Goal: Task Accomplishment & Management: Manage account settings

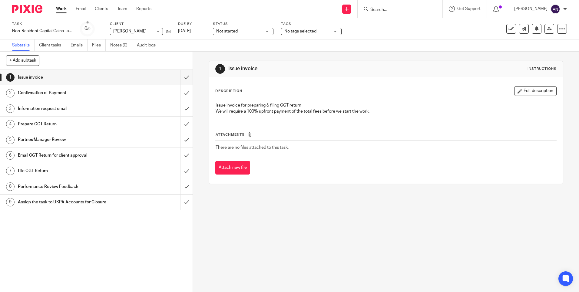
click at [59, 11] on link "Work" at bounding box center [61, 9] width 11 height 6
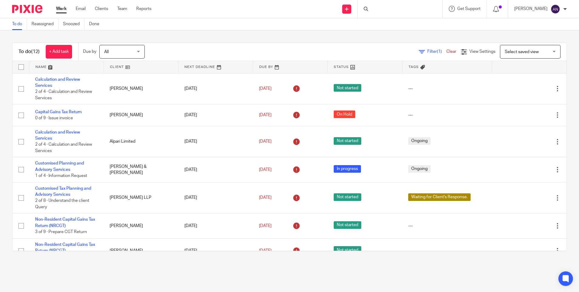
scroll to position [146, 0]
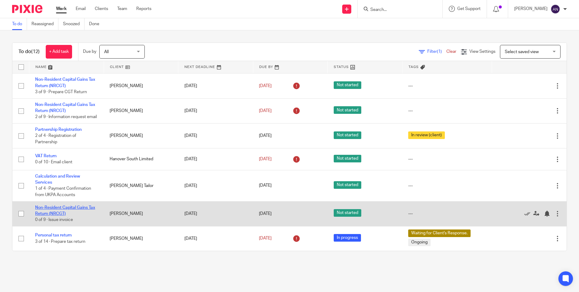
click at [63, 212] on link "Non-Resident Capital Gains Tax Return (NRCGT)" at bounding box center [65, 210] width 60 height 10
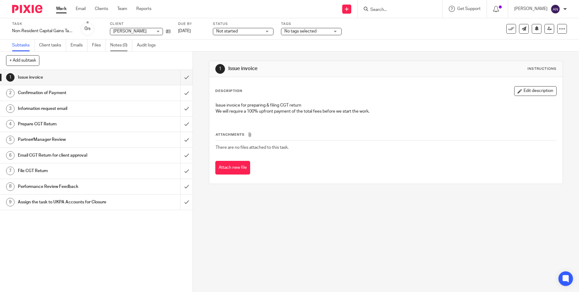
click at [117, 44] on link "Notes (0)" at bounding box center [121, 45] width 22 height 12
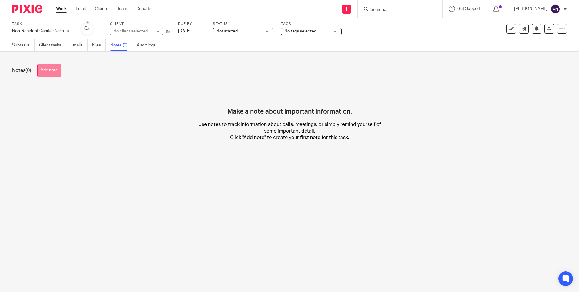
click at [58, 72] on button "Add note" at bounding box center [49, 71] width 24 height 14
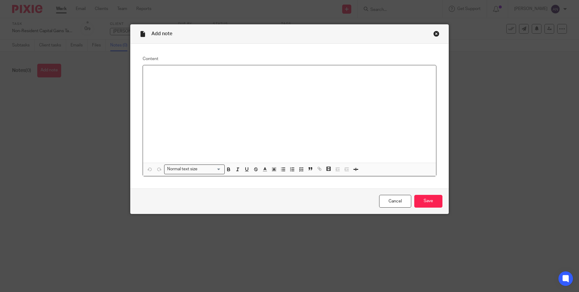
click at [159, 69] on div at bounding box center [289, 113] width 293 height 97
click at [154, 79] on p at bounding box center [290, 79] width 284 height 6
click at [165, 79] on p "Task" at bounding box center [290, 79] width 284 height 6
click at [422, 196] on input "Save" at bounding box center [429, 201] width 28 height 13
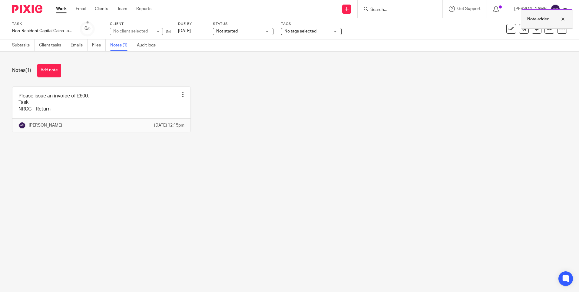
click at [563, 21] on div at bounding box center [559, 18] width 16 height 7
click at [548, 29] on icon at bounding box center [550, 28] width 5 height 5
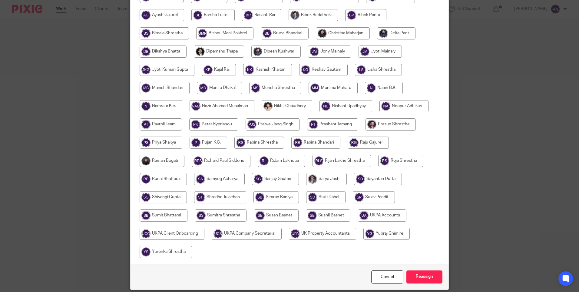
scroll to position [159, 0]
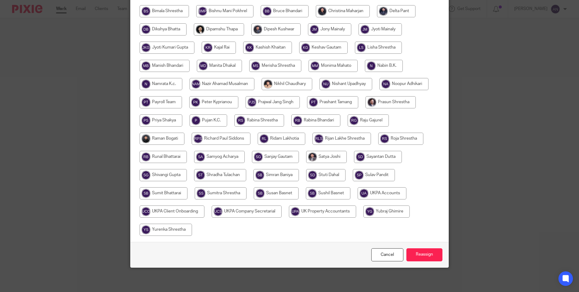
click at [378, 195] on input "radio" at bounding box center [382, 193] width 49 height 12
radio input "true"
click at [415, 251] on input "Reassign" at bounding box center [425, 254] width 36 height 13
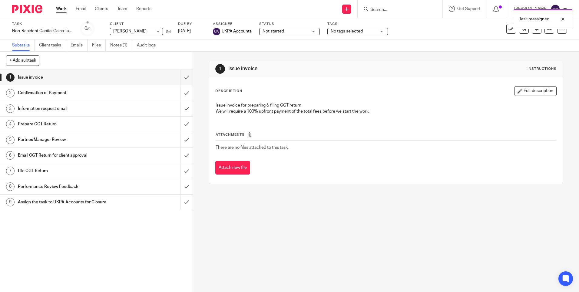
click at [385, 229] on div "1 Issue invoice Instructions Description Edit description Issue invoice for pre…" at bounding box center [386, 172] width 386 height 240
click at [92, 108] on h1 "Information request email" at bounding box center [70, 108] width 104 height 9
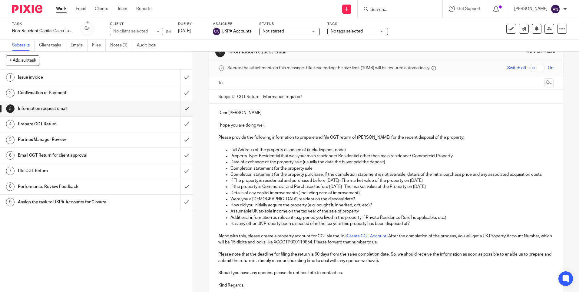
scroll to position [30, 0]
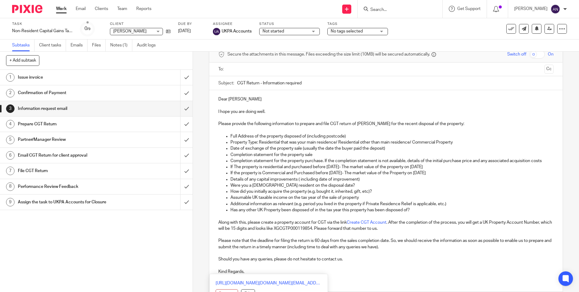
drag, startPoint x: 217, startPoint y: 98, endPoint x: 300, endPoint y: 271, distance: 191.5
click at [300, 271] on div "Dear Rosa Di I hope you are doing well. Please provide the following informatio…" at bounding box center [385, 184] width 353 height 189
copy div "Dear Rosa Di I hope you are doing well. Please provide the following informatio…"
click at [443, 266] on p at bounding box center [386, 265] width 335 height 6
click at [168, 30] on icon at bounding box center [168, 31] width 5 height 5
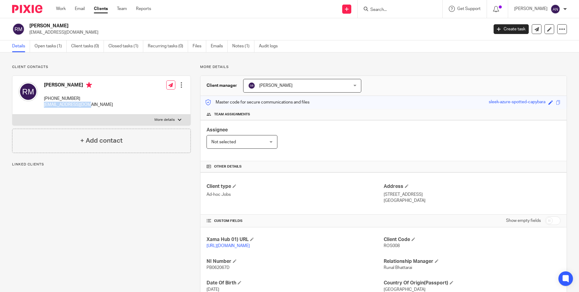
click at [88, 105] on p "[EMAIL_ADDRESS][DOMAIN_NAME]" at bounding box center [78, 105] width 69 height 6
click at [130, 103] on div "[PERSON_NAME] [PHONE_NUMBER] [EMAIL_ADDRESS][DOMAIN_NAME] Edit contact Create c…" at bounding box center [101, 95] width 178 height 38
click at [58, 47] on link "Open tasks (1)" at bounding box center [51, 46] width 32 height 12
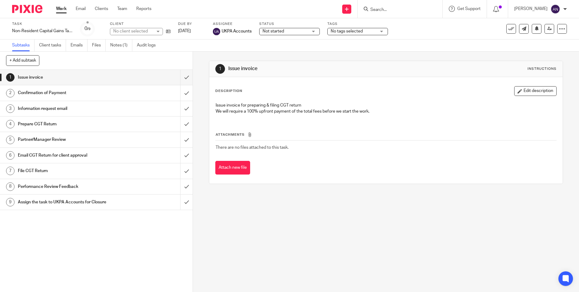
click at [56, 110] on h1 "Information request email" at bounding box center [70, 108] width 104 height 9
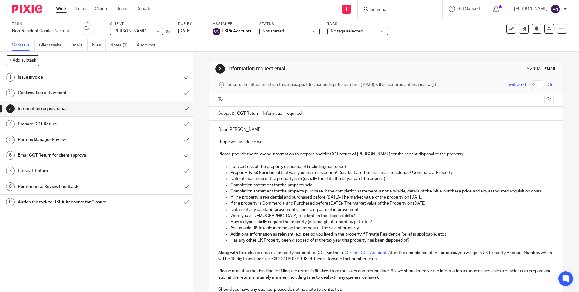
click at [198, 55] on div "3 Information request email Manual email Secure the attachments in this message…" at bounding box center [386, 172] width 386 height 240
click at [169, 31] on icon at bounding box center [168, 31] width 5 height 5
click at [169, 32] on icon at bounding box center [168, 31] width 5 height 5
click at [125, 45] on link "Notes (1)" at bounding box center [121, 45] width 22 height 12
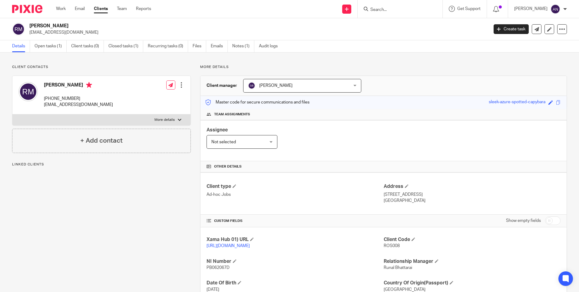
click at [293, 67] on p "More details" at bounding box center [383, 67] width 367 height 5
click at [356, 105] on div "Master code for secure communications and files sleek-azure-spotted-capybara Sa…" at bounding box center [384, 102] width 366 height 13
click at [353, 113] on h4 "Team assignments" at bounding box center [384, 114] width 354 height 5
click at [55, 48] on link "Open tasks (1)" at bounding box center [51, 46] width 32 height 12
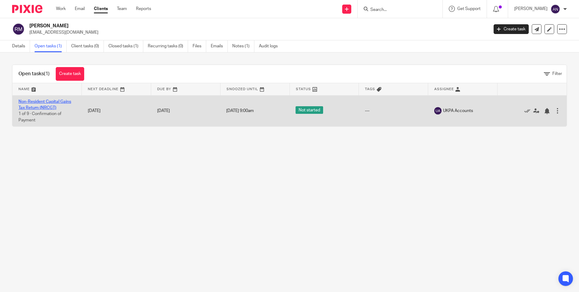
click at [52, 105] on link "Non-Resident Capital Gains Tax Return (NRCGT)" at bounding box center [44, 104] width 53 height 10
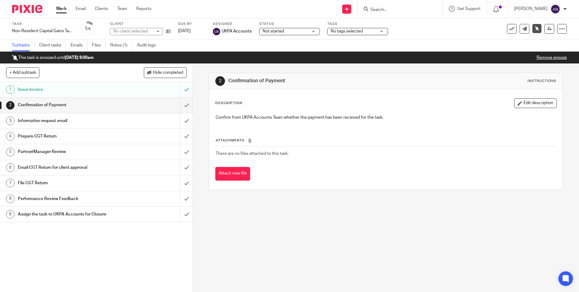
click at [87, 124] on h1 "Information request email" at bounding box center [70, 120] width 104 height 9
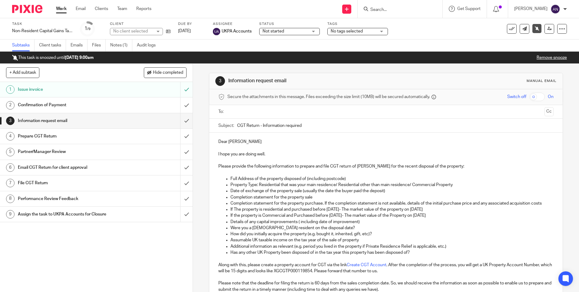
click at [294, 159] on p at bounding box center [386, 160] width 335 height 6
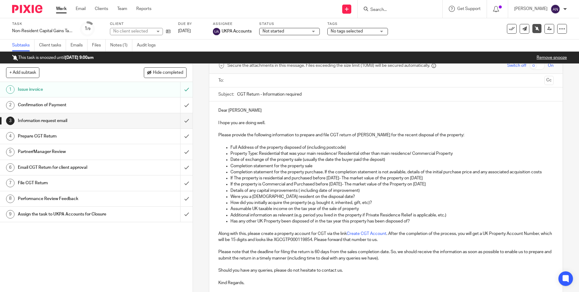
scroll to position [84, 0]
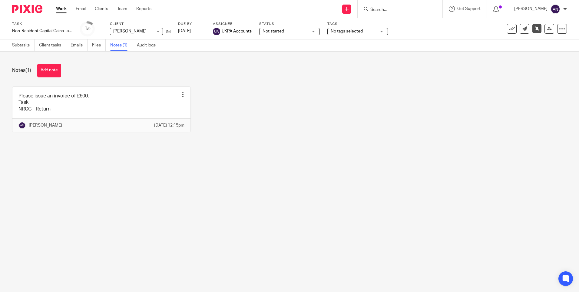
click at [61, 10] on link "Work" at bounding box center [61, 9] width 11 height 6
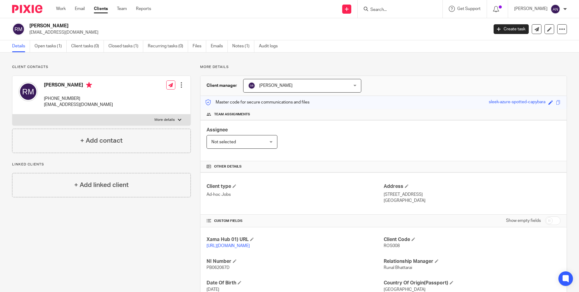
click at [126, 63] on div "Client contacts [PERSON_NAME] [PHONE_NUMBER] [EMAIL_ADDRESS][DOMAIN_NAME] Edit …" at bounding box center [289, 204] width 579 height 305
click at [446, 68] on p "More details" at bounding box center [383, 67] width 367 height 5
click at [44, 50] on link "Open tasks (1)" at bounding box center [51, 46] width 32 height 12
